Goal: Information Seeking & Learning: Check status

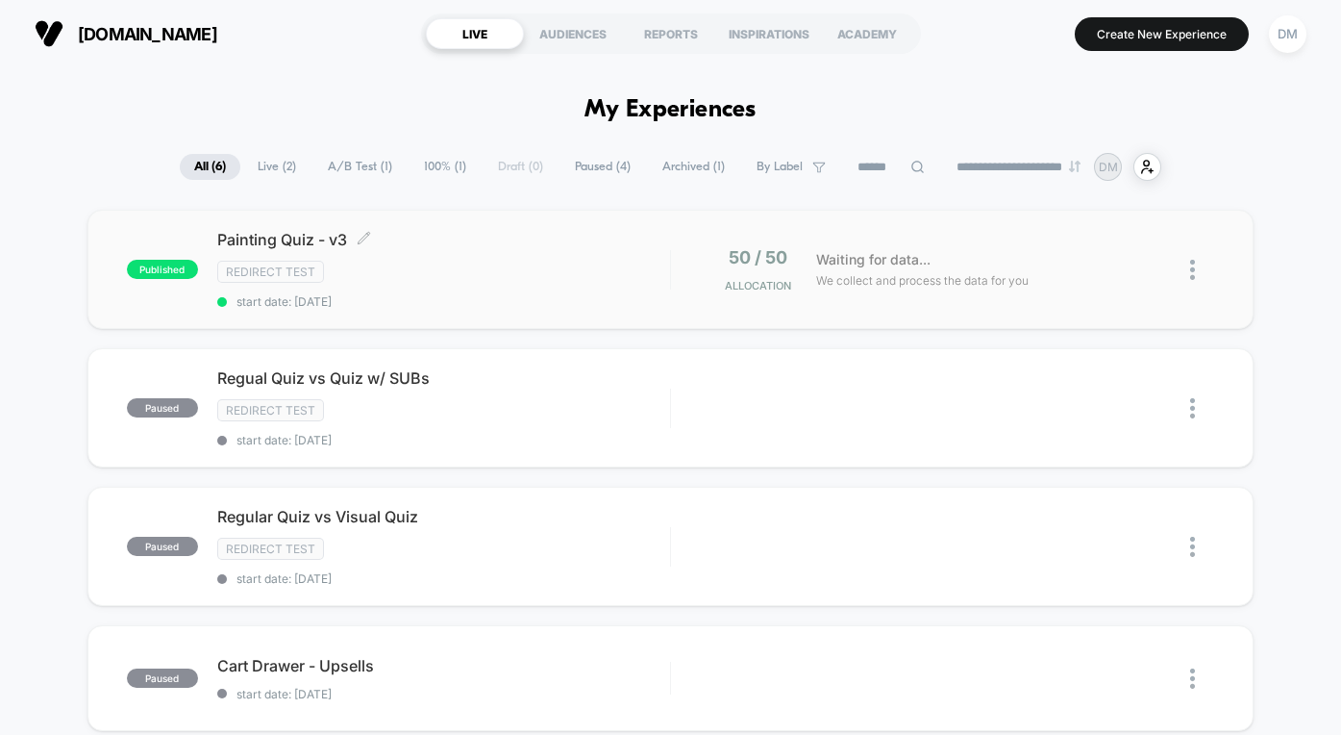
click at [566, 280] on div "Redirect Test" at bounding box center [443, 272] width 453 height 22
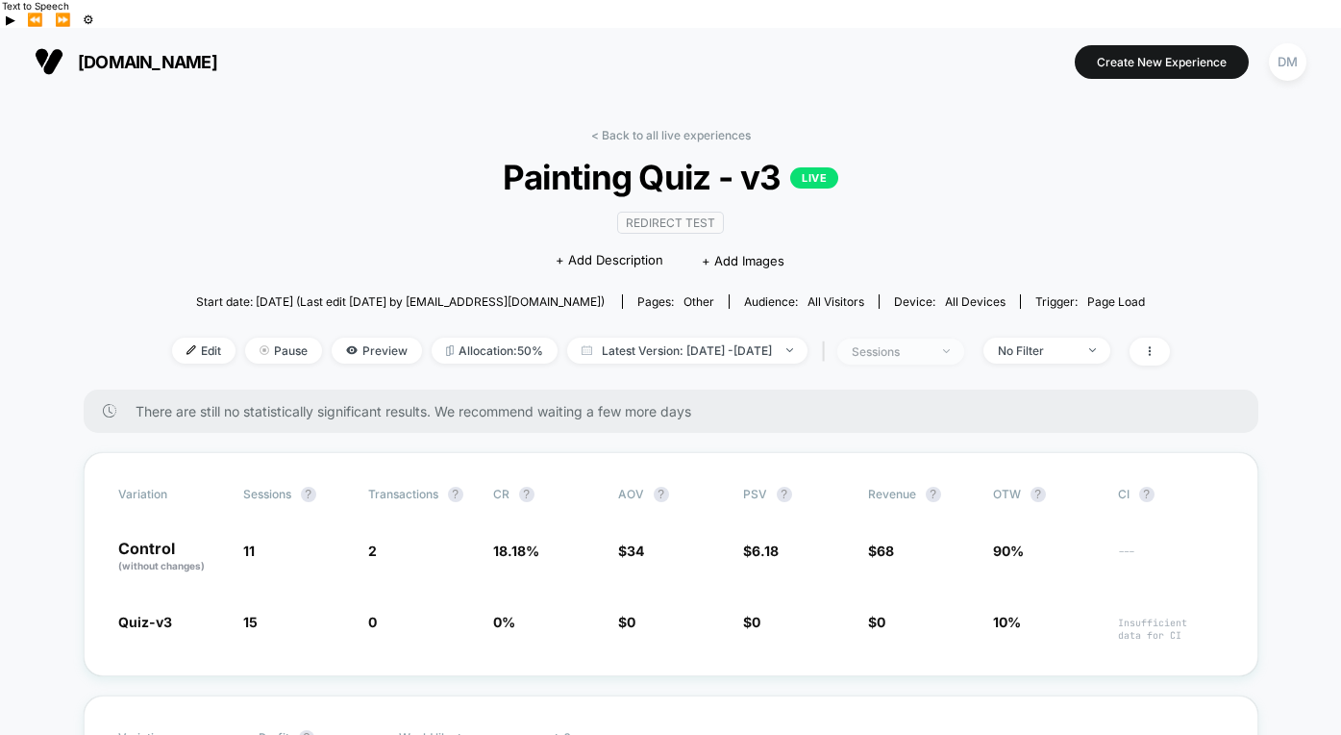
click at [946, 338] on span "sessions" at bounding box center [901, 351] width 127 height 26
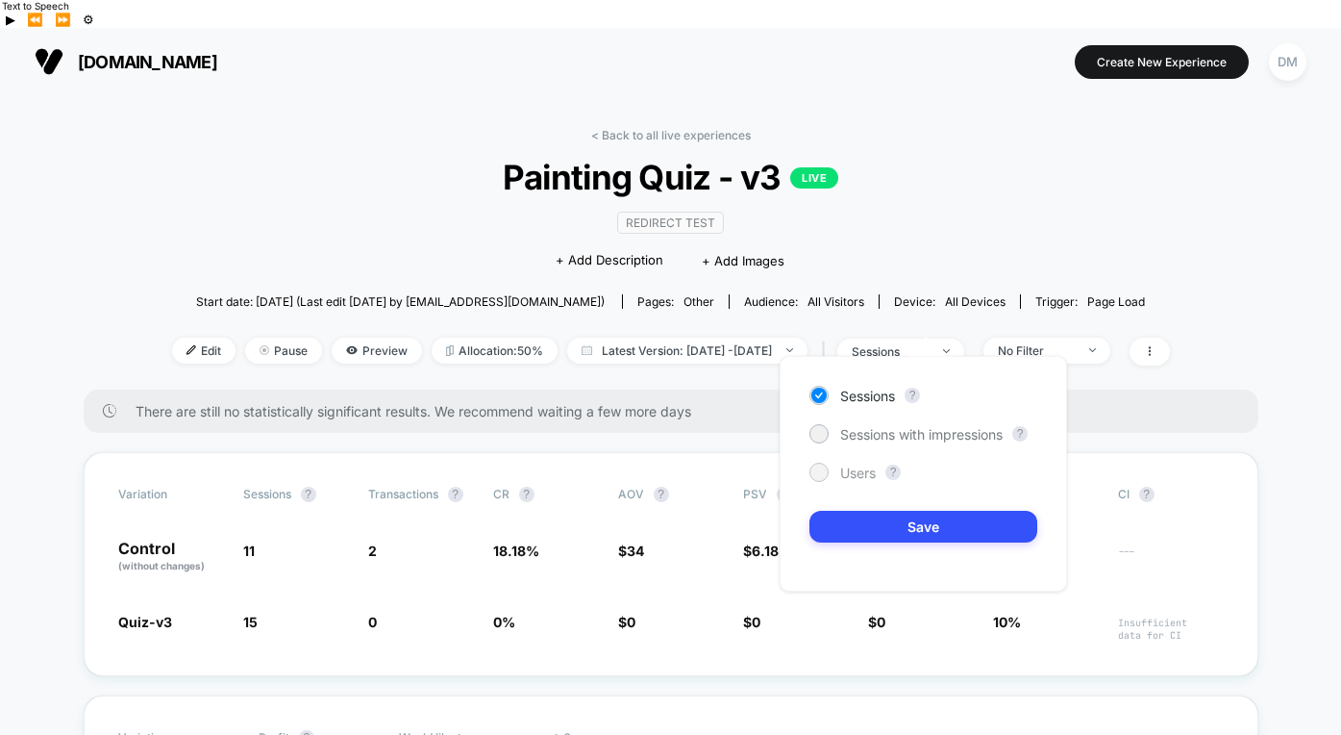
click at [864, 469] on span "Users" at bounding box center [858, 472] width 36 height 16
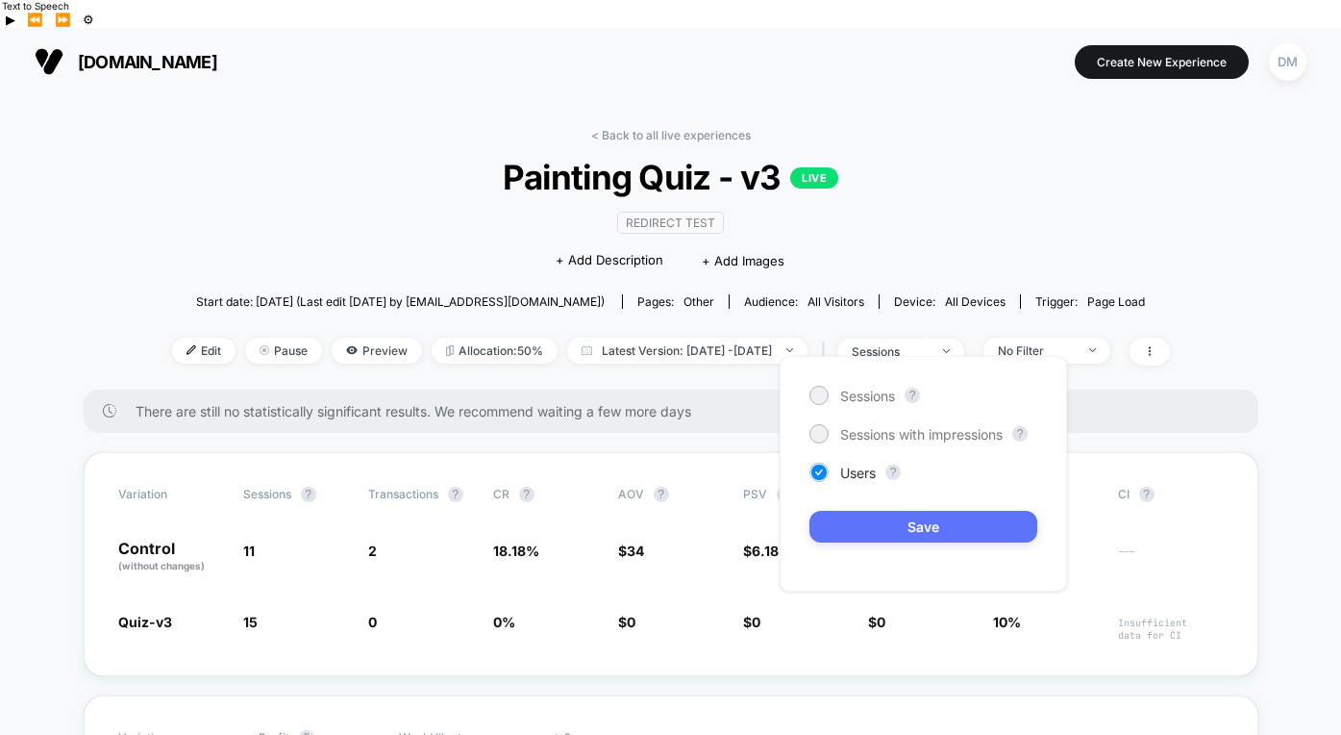
click at [867, 511] on button "Save" at bounding box center [924, 527] width 228 height 32
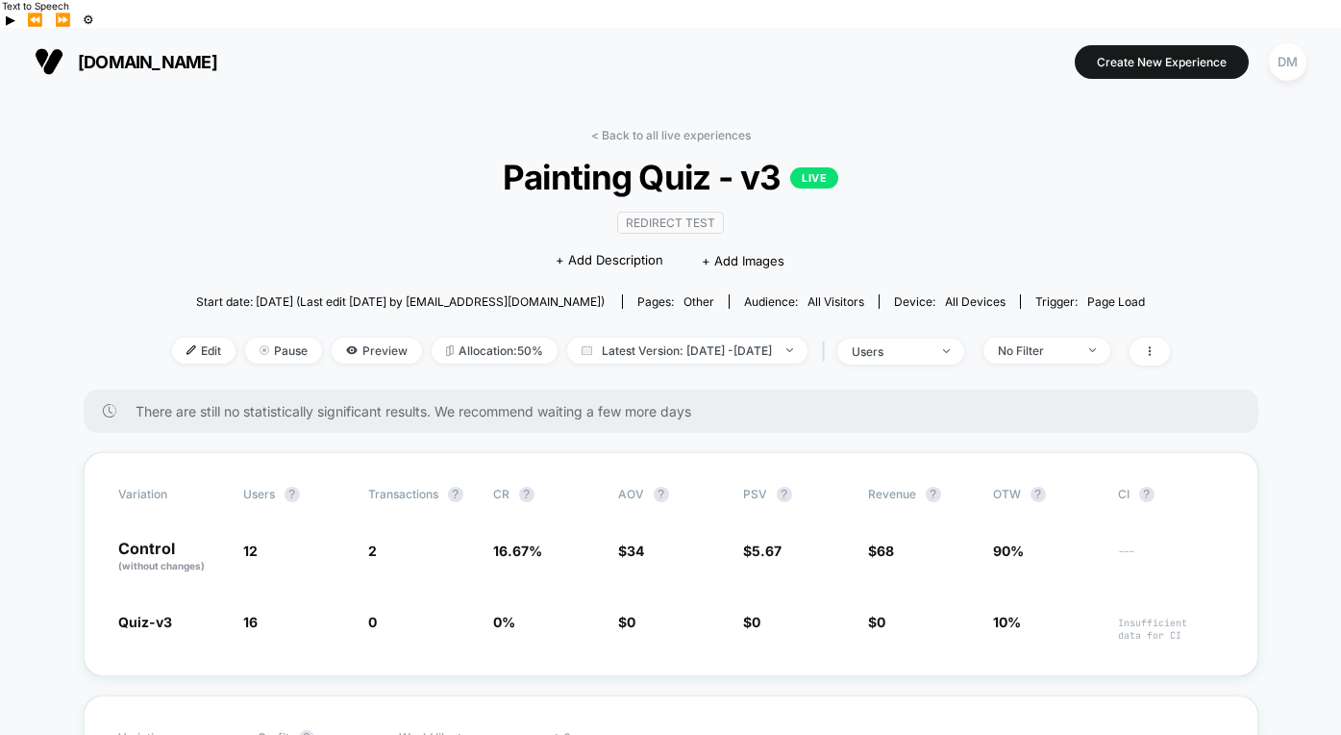
click at [645, 353] on div "< Back to all live experiences Painting Quiz - v3 LIVE Redirect Test Click to e…" at bounding box center [671, 259] width 998 height 262
click at [651, 128] on link "< Back to all live experiences" at bounding box center [671, 135] width 160 height 14
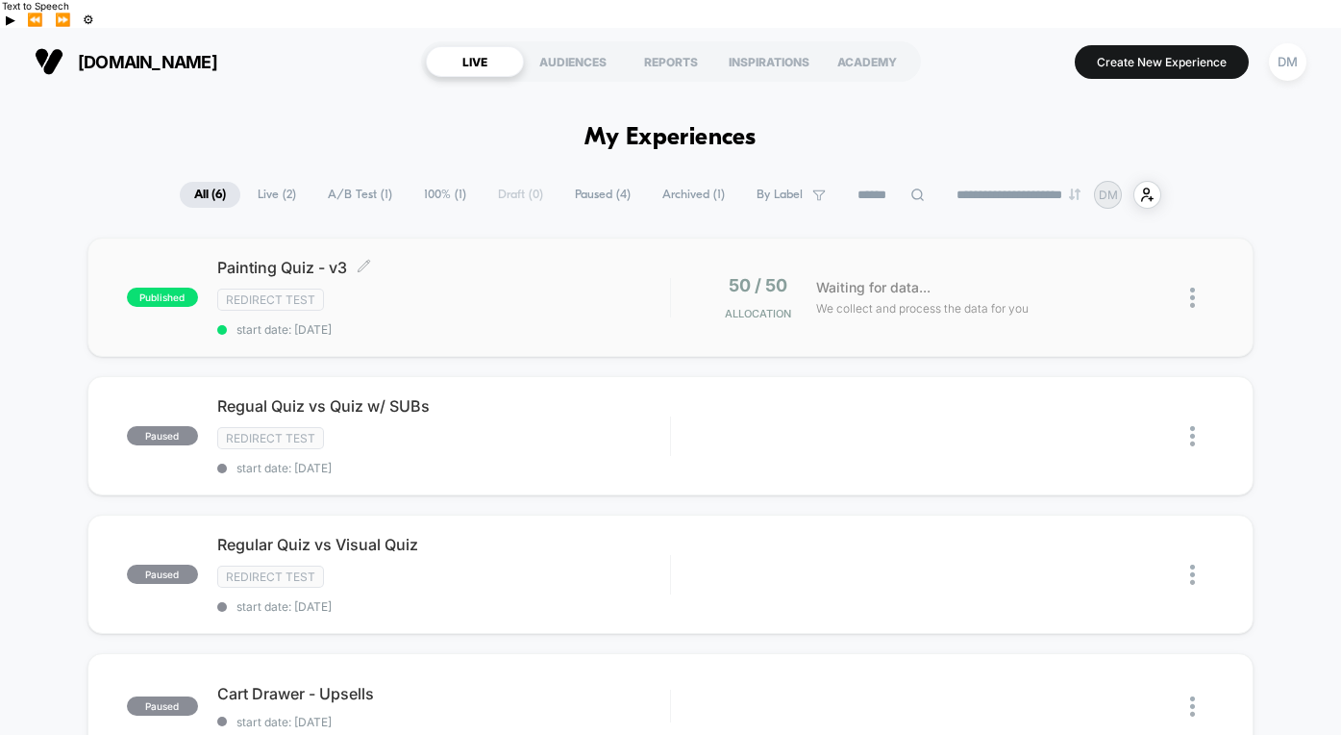
click at [558, 288] on div "Redirect Test" at bounding box center [443, 299] width 453 height 22
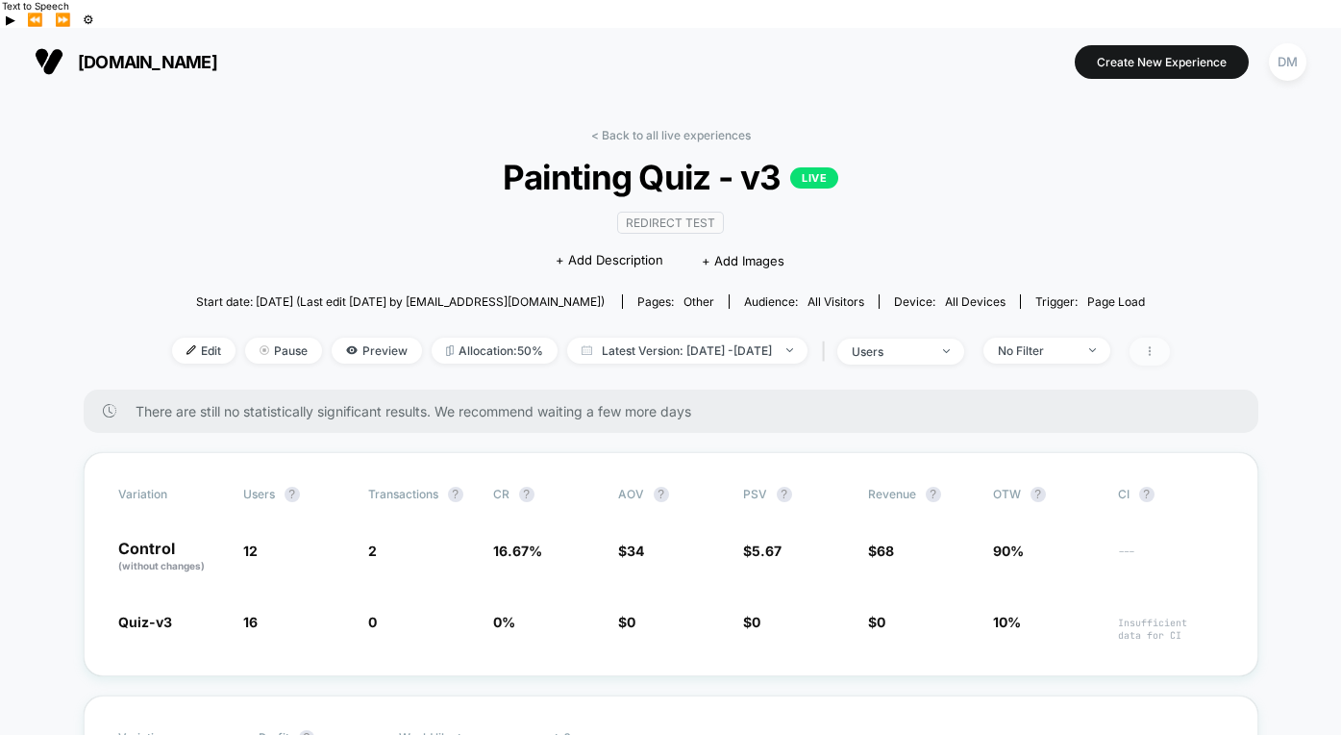
click at [1150, 346] on icon at bounding box center [1149, 351] width 2 height 10
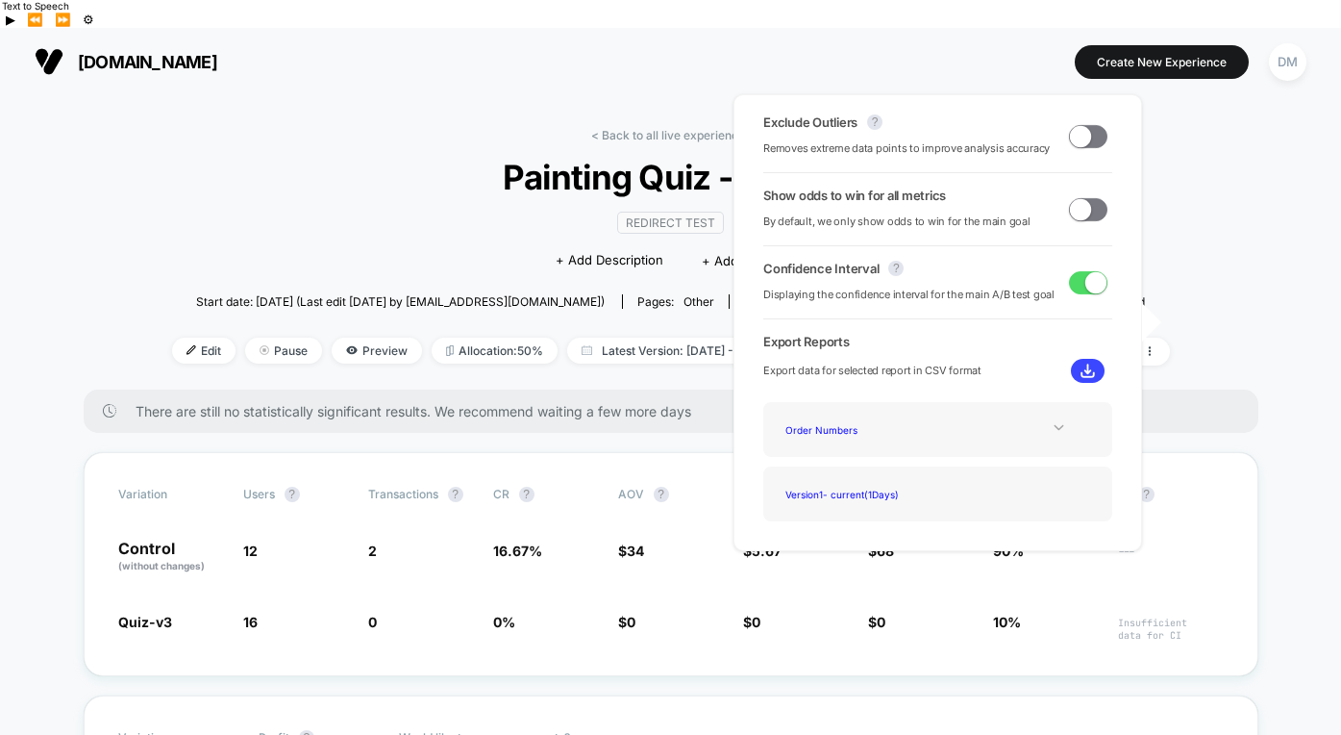
click at [1052, 428] on icon at bounding box center [1059, 427] width 14 height 14
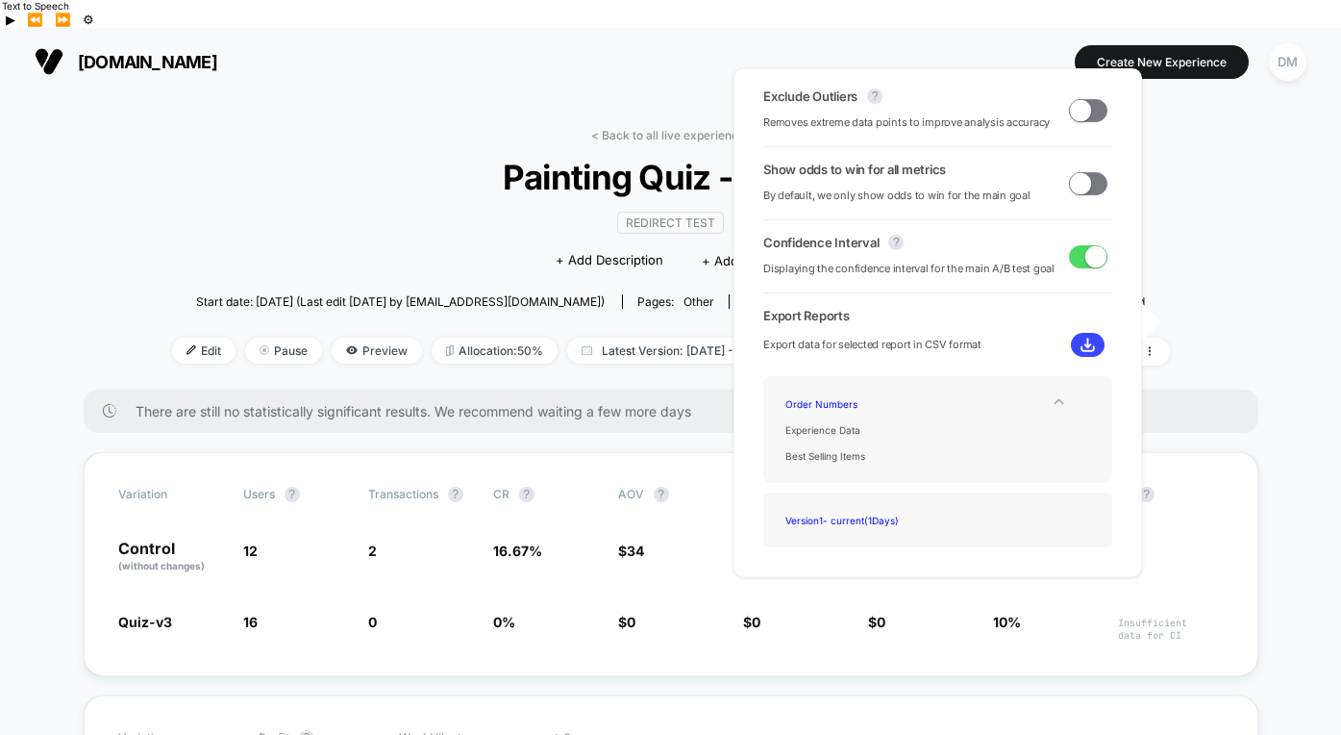
click at [1084, 345] on img at bounding box center [1088, 345] width 14 height 14
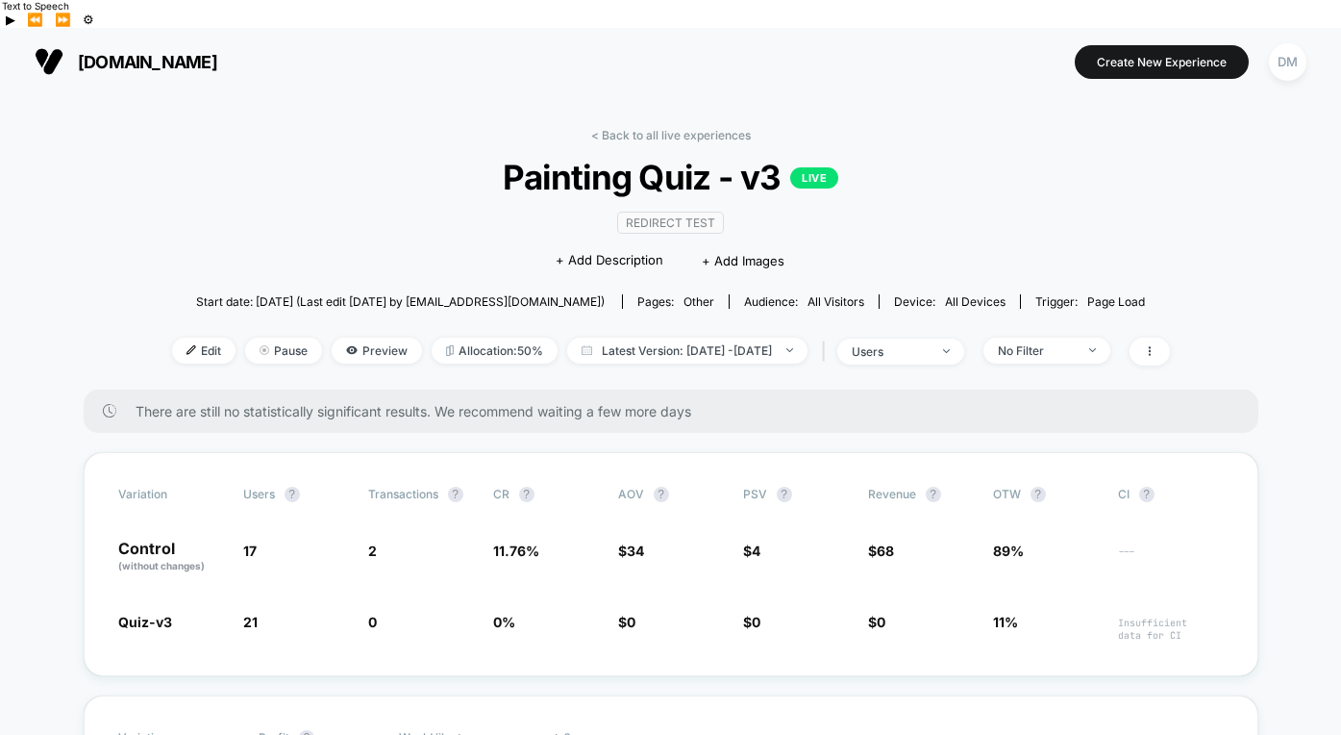
click at [311, 157] on span "Painting Quiz - v3 LIVE" at bounding box center [670, 177] width 898 height 40
click at [670, 128] on link "< Back to all live experiences" at bounding box center [671, 135] width 160 height 14
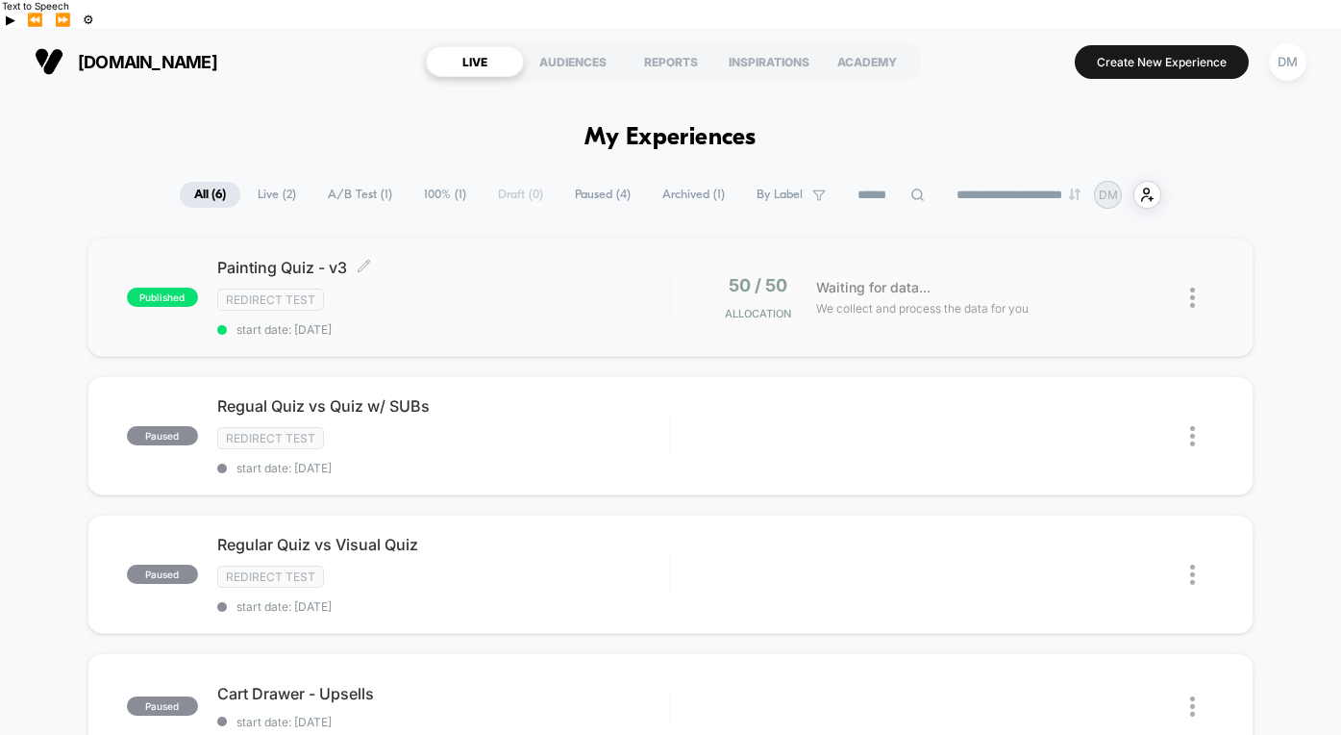
click at [523, 322] on span "start date: [DATE]" at bounding box center [443, 329] width 453 height 14
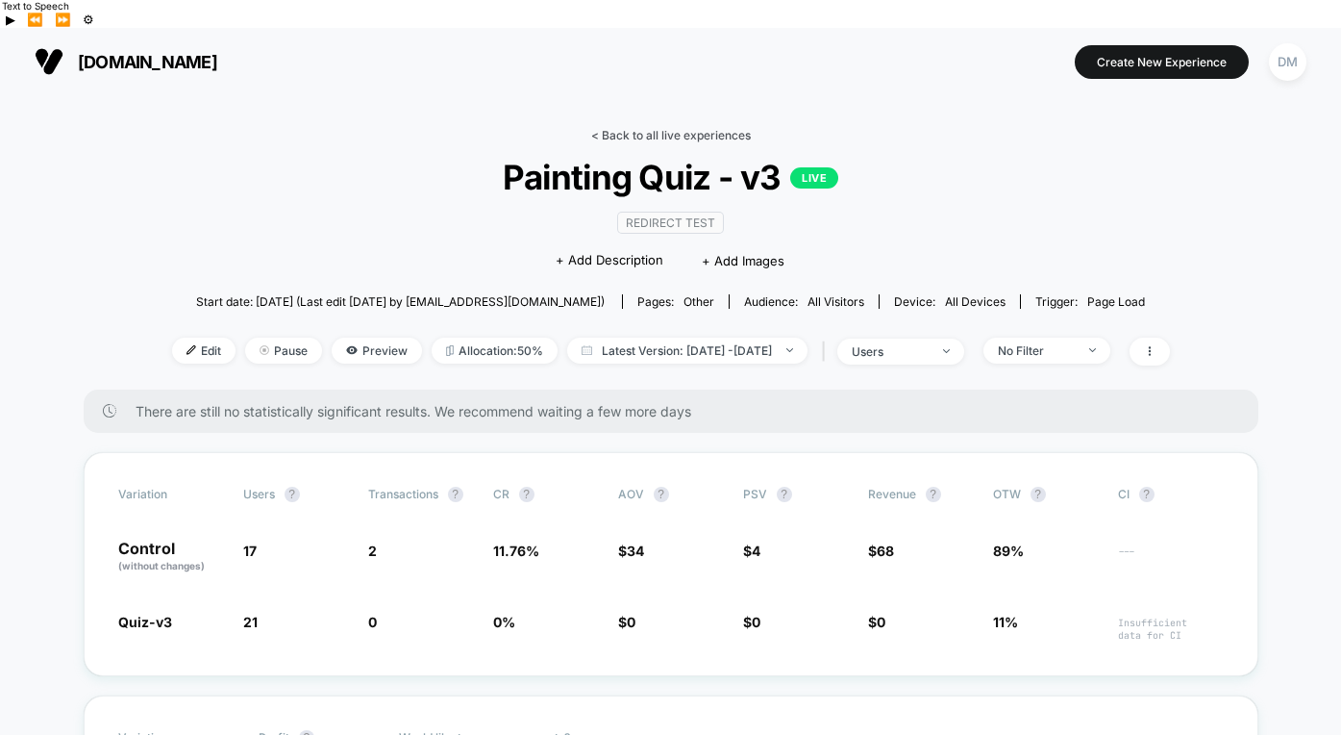
click at [607, 128] on link "< Back to all live experiences" at bounding box center [671, 135] width 160 height 14
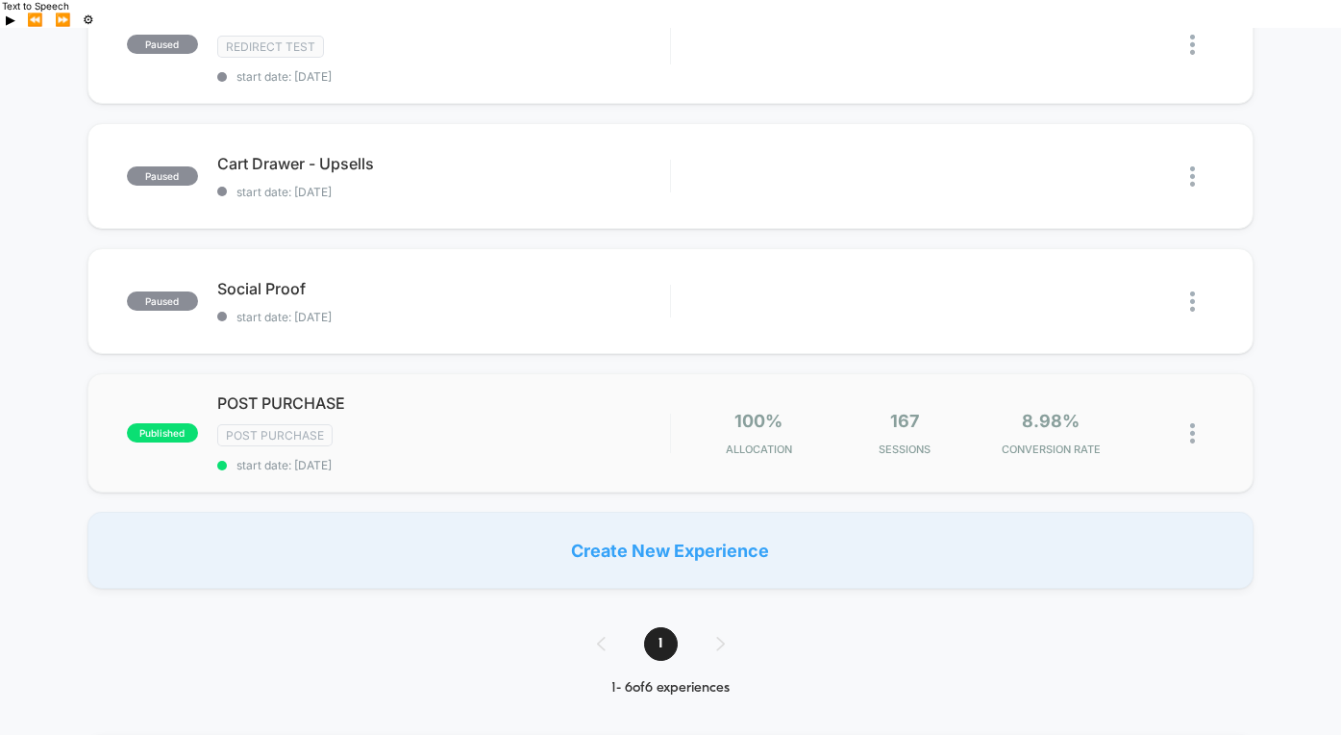
scroll to position [531, 0]
click at [532, 415] on div "POST PURCHASE Click to edit experience details Click to edit experience details…" at bounding box center [443, 431] width 453 height 79
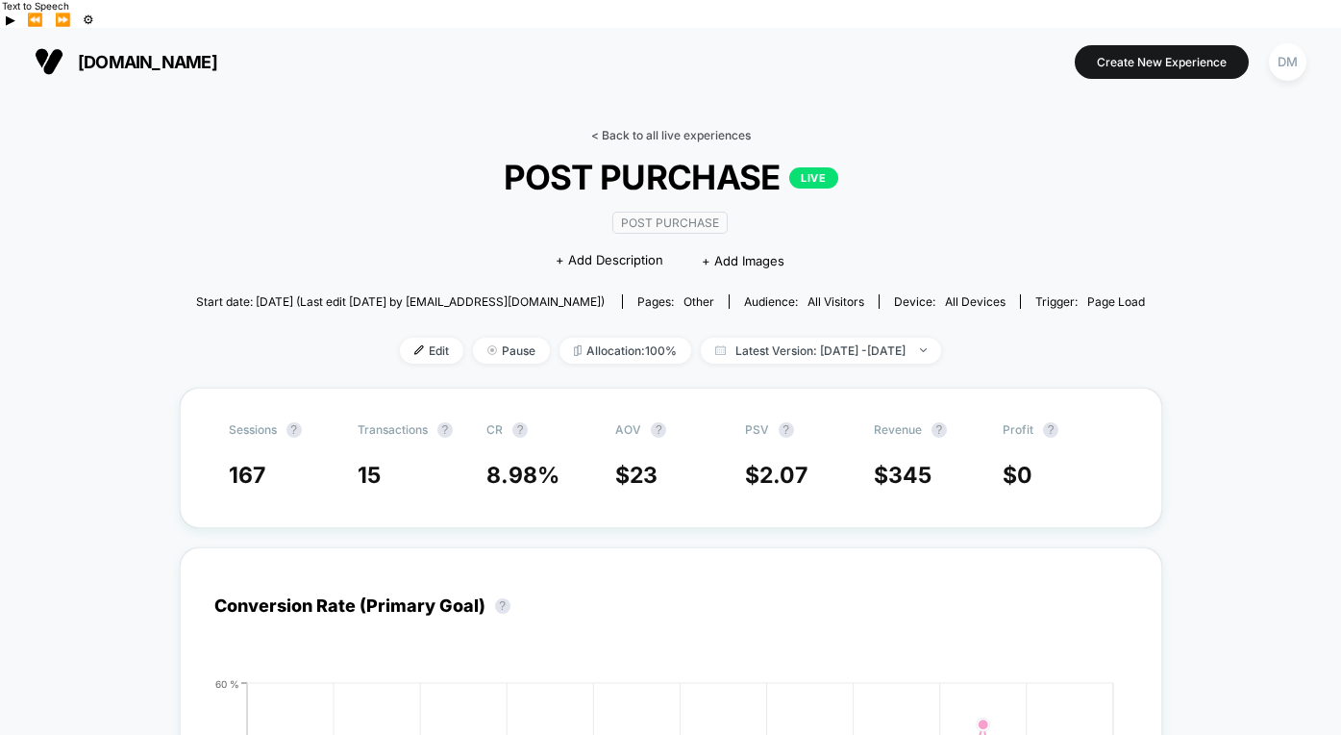
click at [652, 128] on link "< Back to all live experiences" at bounding box center [671, 135] width 160 height 14
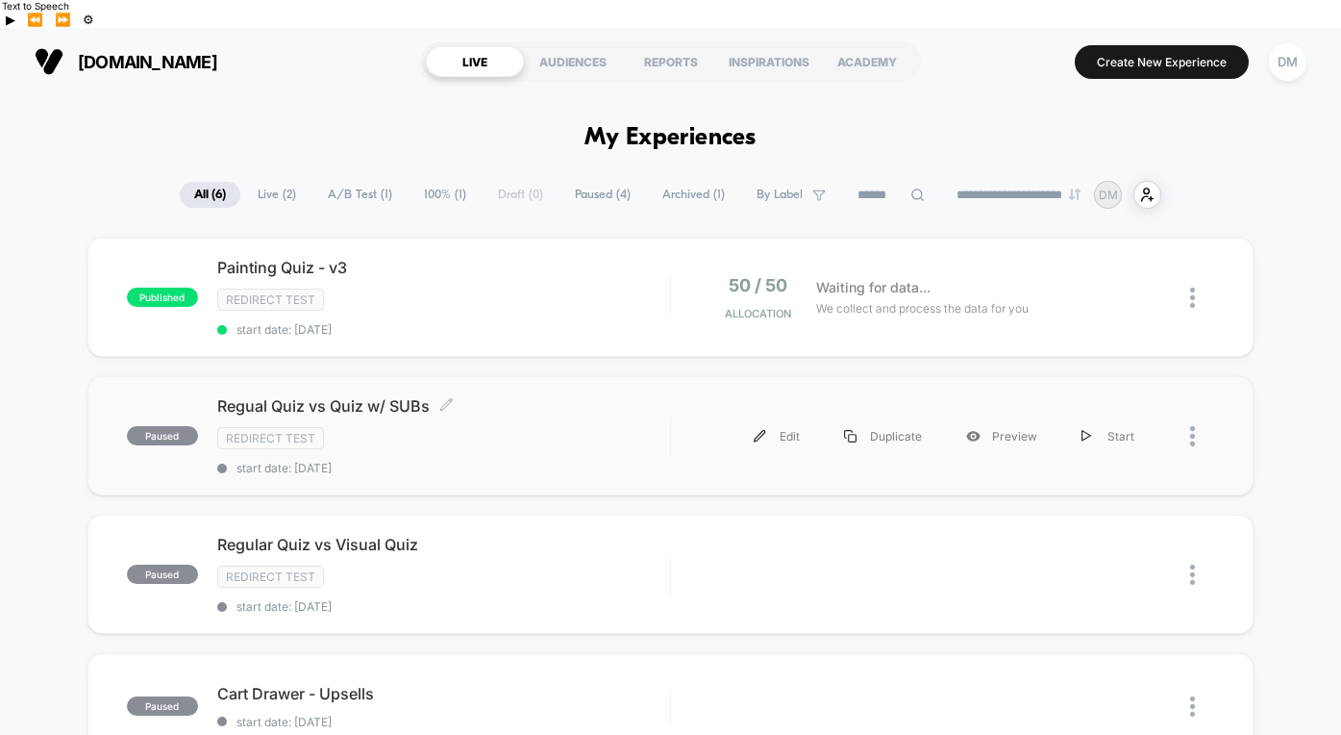
click at [536, 396] on span "Regual Quiz vs Quiz w/ SUBs Click to edit experience details" at bounding box center [443, 405] width 453 height 19
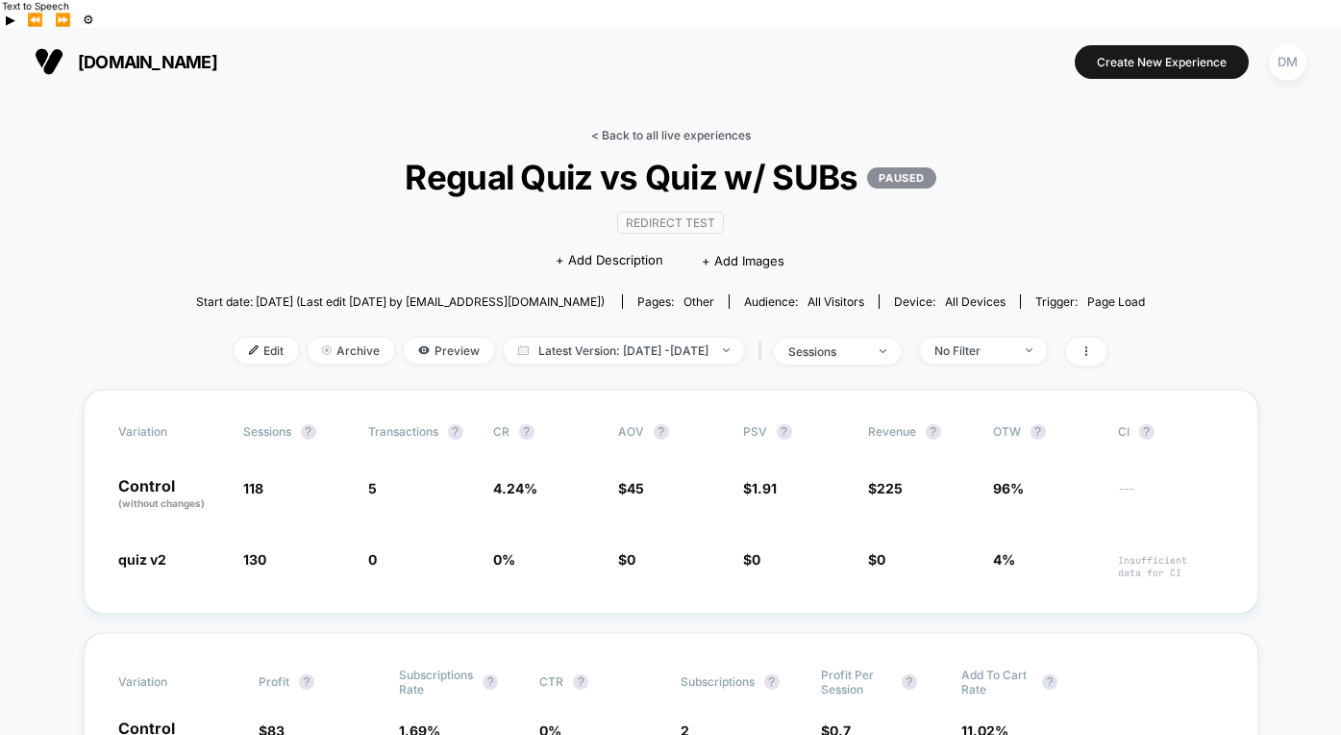
click at [693, 128] on link "< Back to all live experiences" at bounding box center [671, 135] width 160 height 14
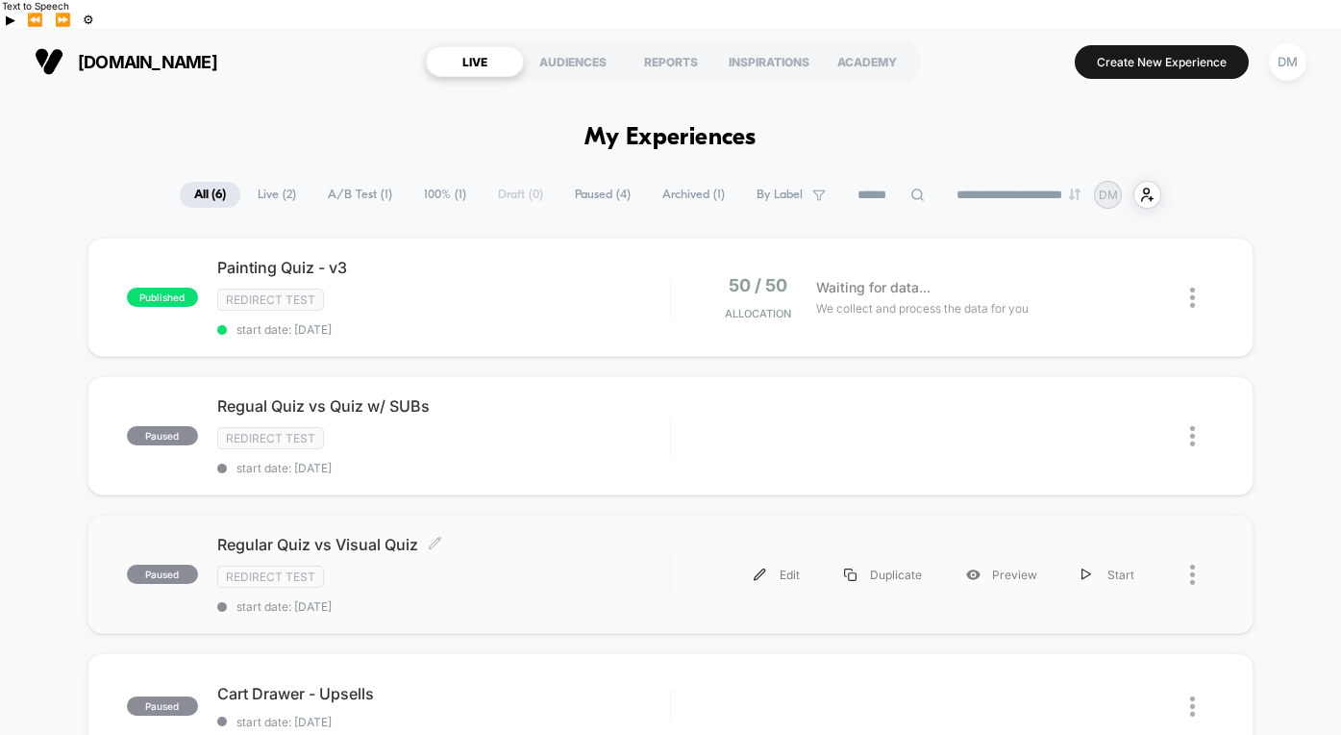
click at [567, 565] on div "Redirect Test" at bounding box center [443, 576] width 453 height 22
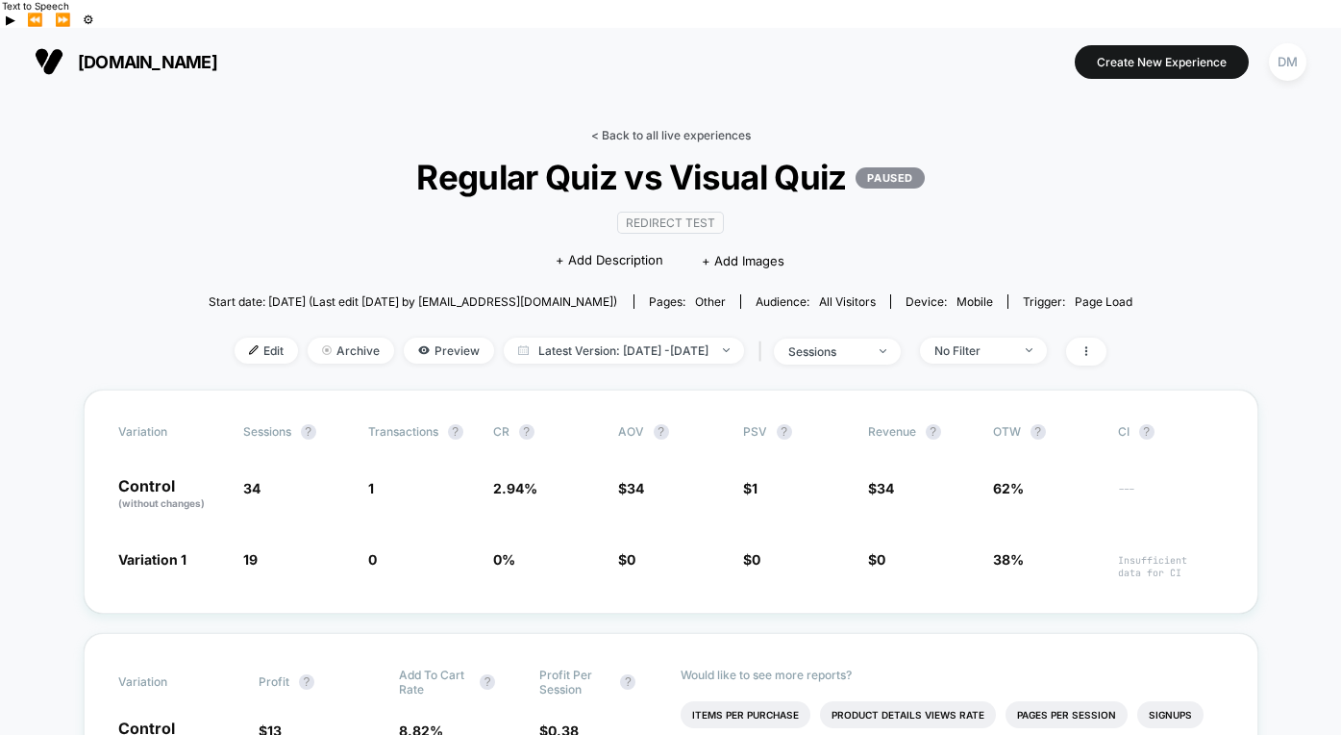
click at [634, 128] on link "< Back to all live experiences" at bounding box center [671, 135] width 160 height 14
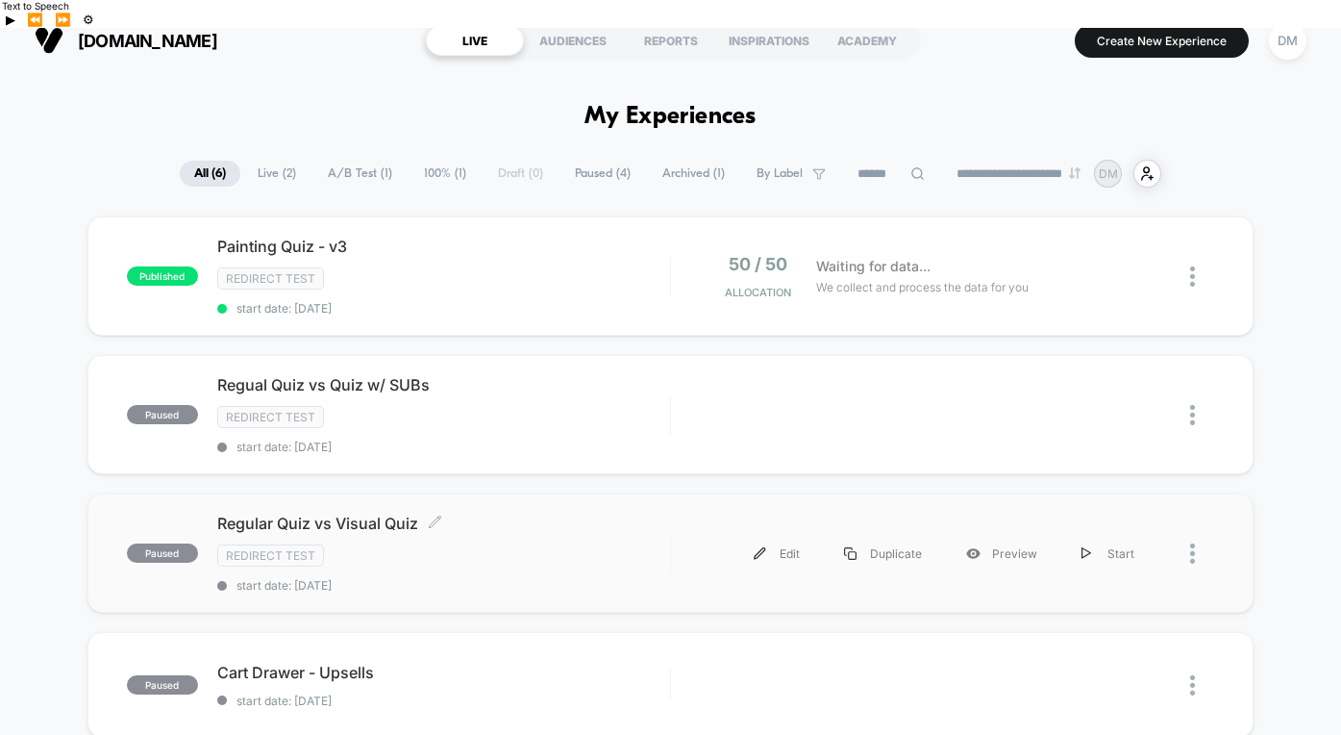
click at [498, 514] on span "Regular Quiz vs Visual Quiz Click to edit experience details" at bounding box center [443, 523] width 453 height 19
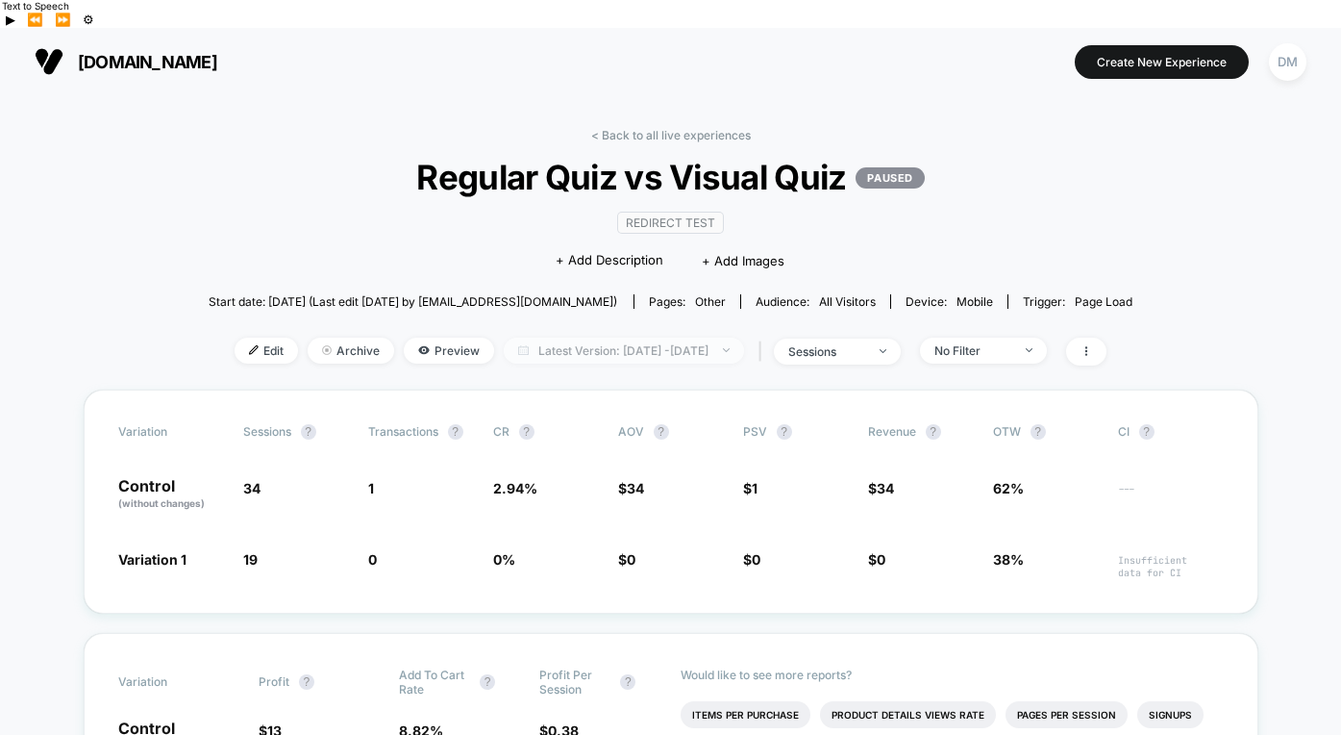
click at [532, 338] on span "Latest Version: [DATE] - [DATE]" at bounding box center [624, 351] width 240 height 26
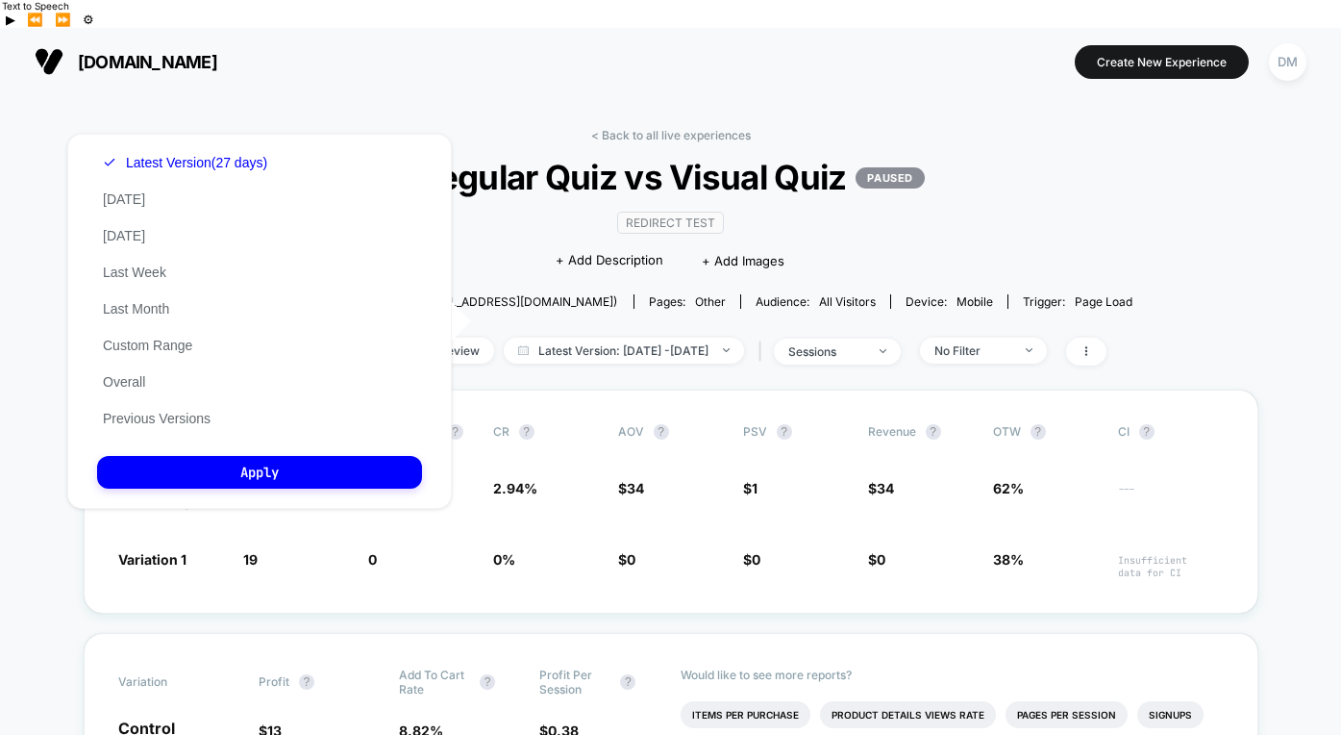
click at [295, 375] on div "Latest Version (27 days) [DATE] [DATE] Last Week Last Month Custom Range Overal…" at bounding box center [259, 321] width 385 height 375
click at [123, 374] on button "Overall" at bounding box center [124, 381] width 54 height 17
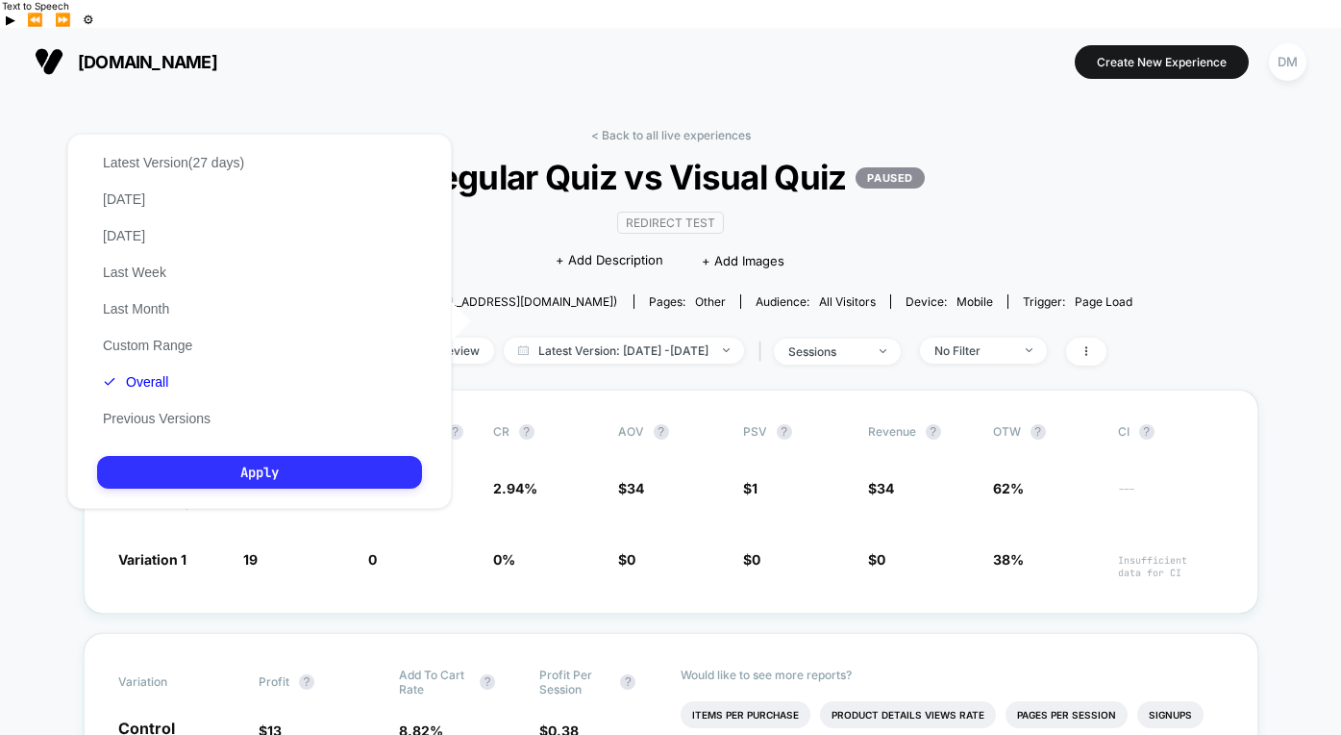
click at [216, 468] on button "Apply" at bounding box center [259, 472] width 325 height 33
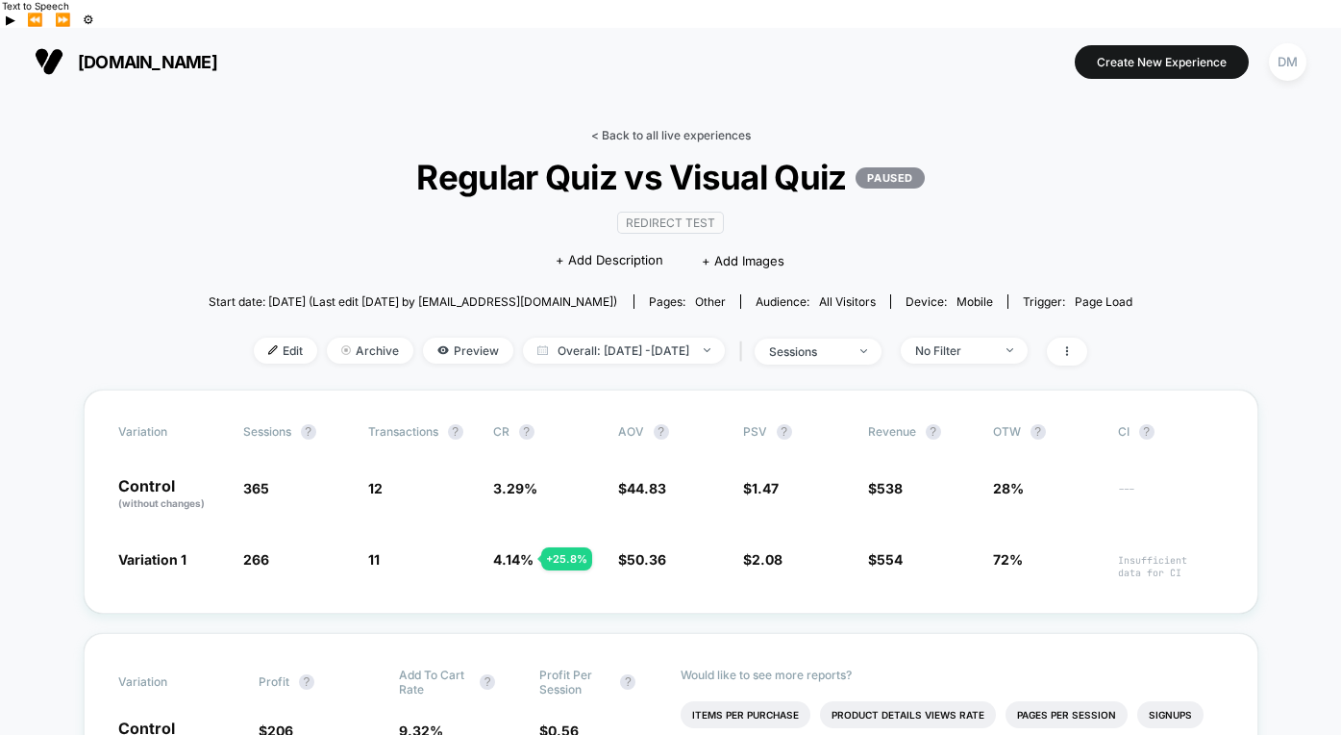
click at [682, 128] on link "< Back to all live experiences" at bounding box center [671, 135] width 160 height 14
